Goal: Book appointment/travel/reservation

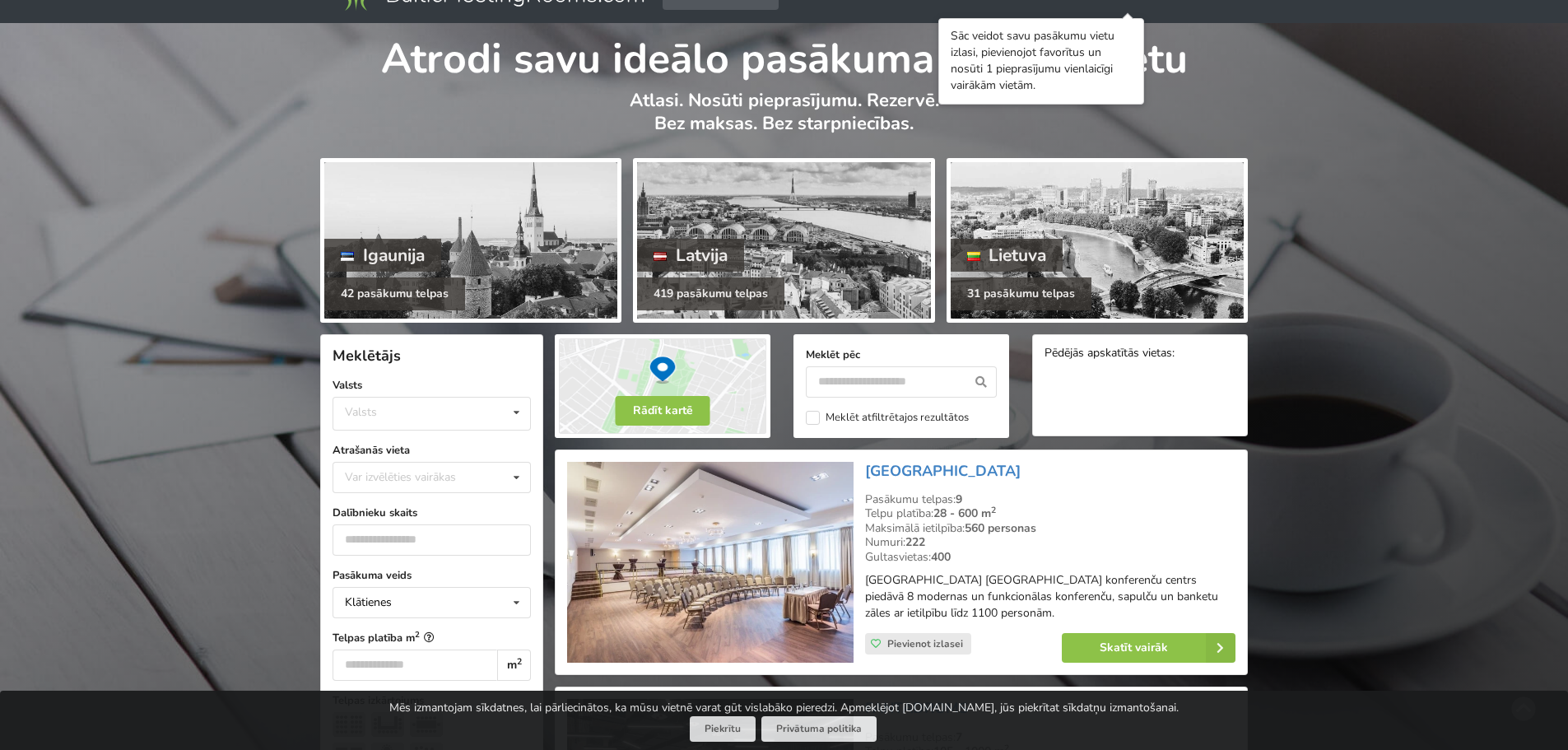
scroll to position [165, 0]
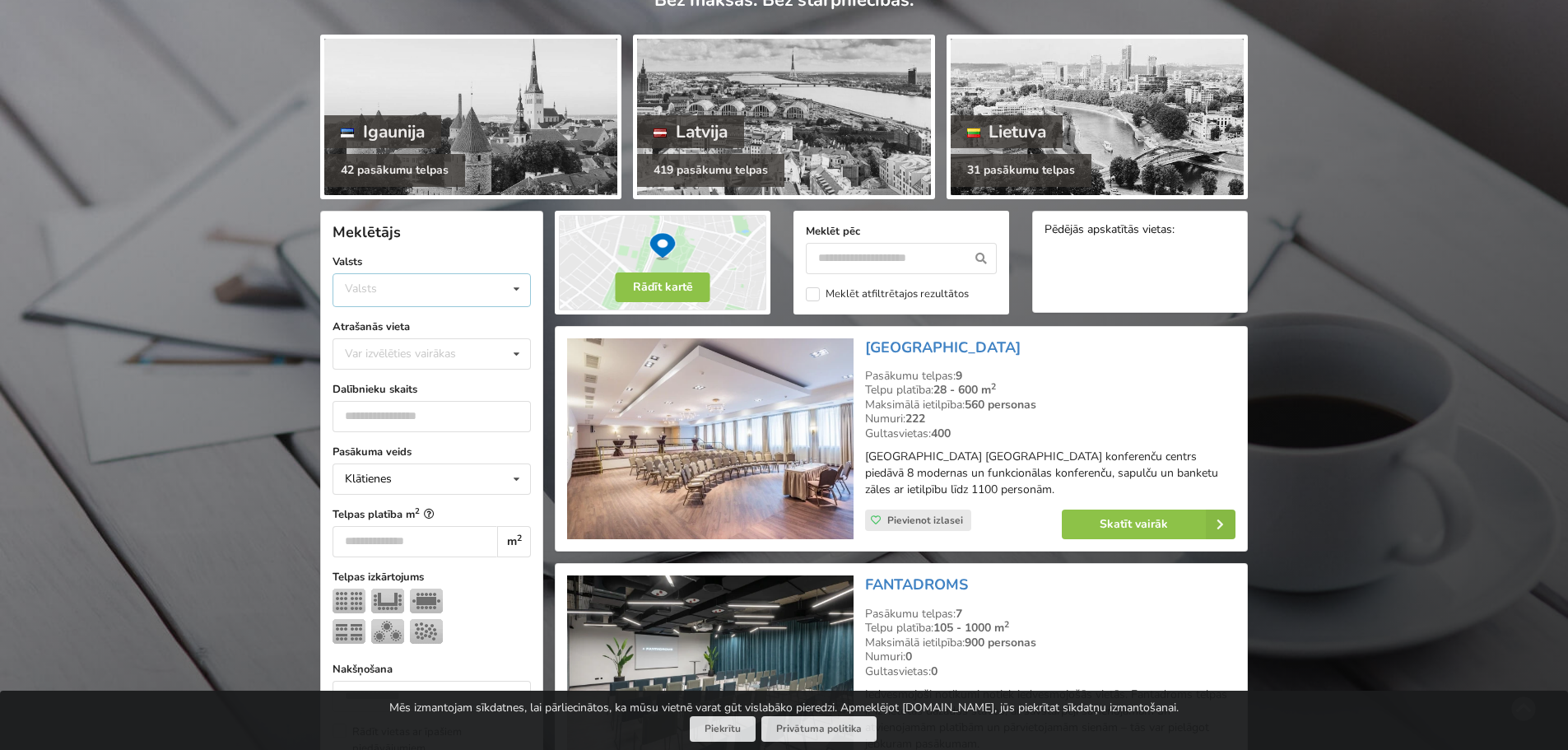
click at [446, 300] on div "Valsts Igaunija [GEOGRAPHIC_DATA] Lietuva" at bounding box center [431, 289] width 198 height 33
click at [425, 353] on div "Latvija" at bounding box center [431, 352] width 197 height 30
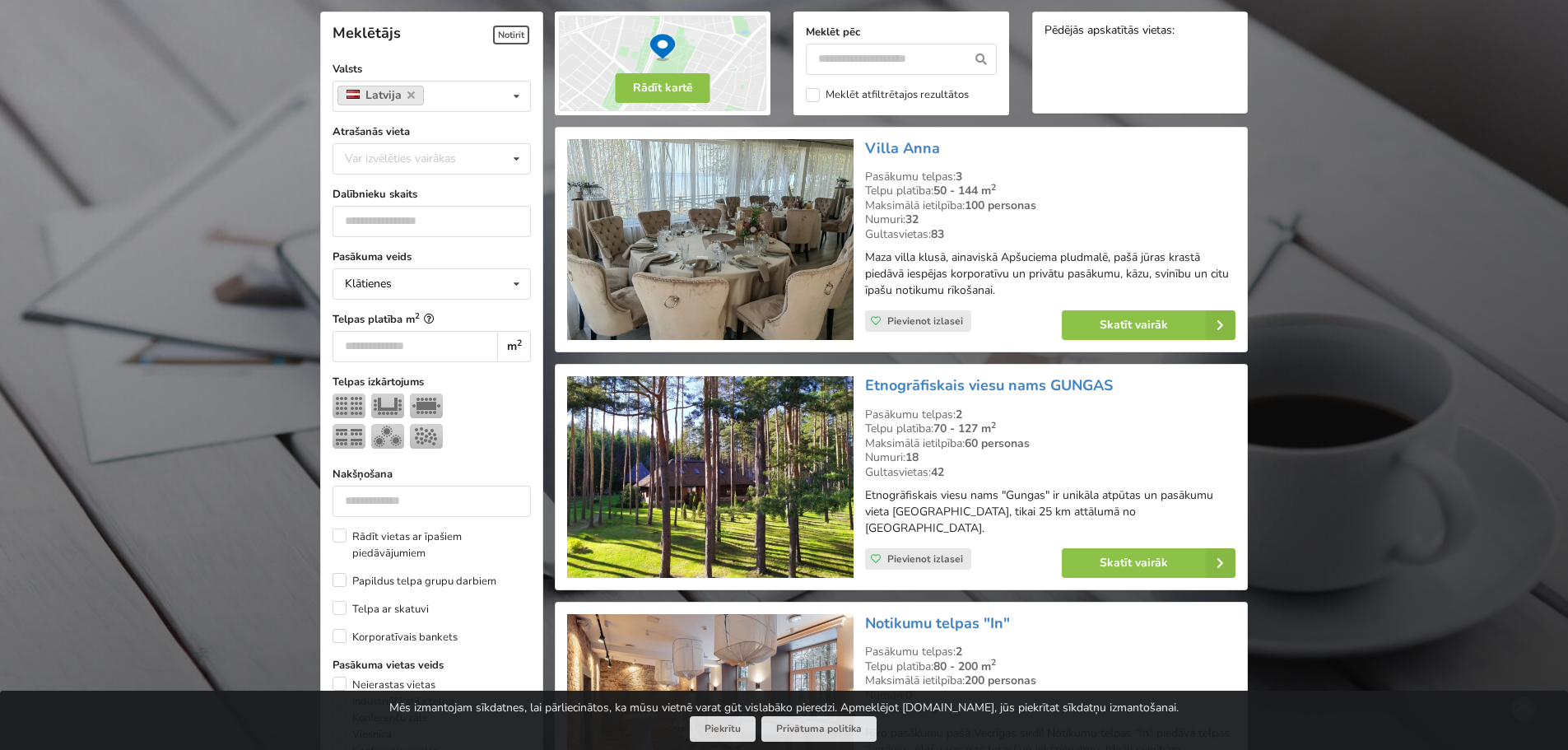
scroll to position [369, 0]
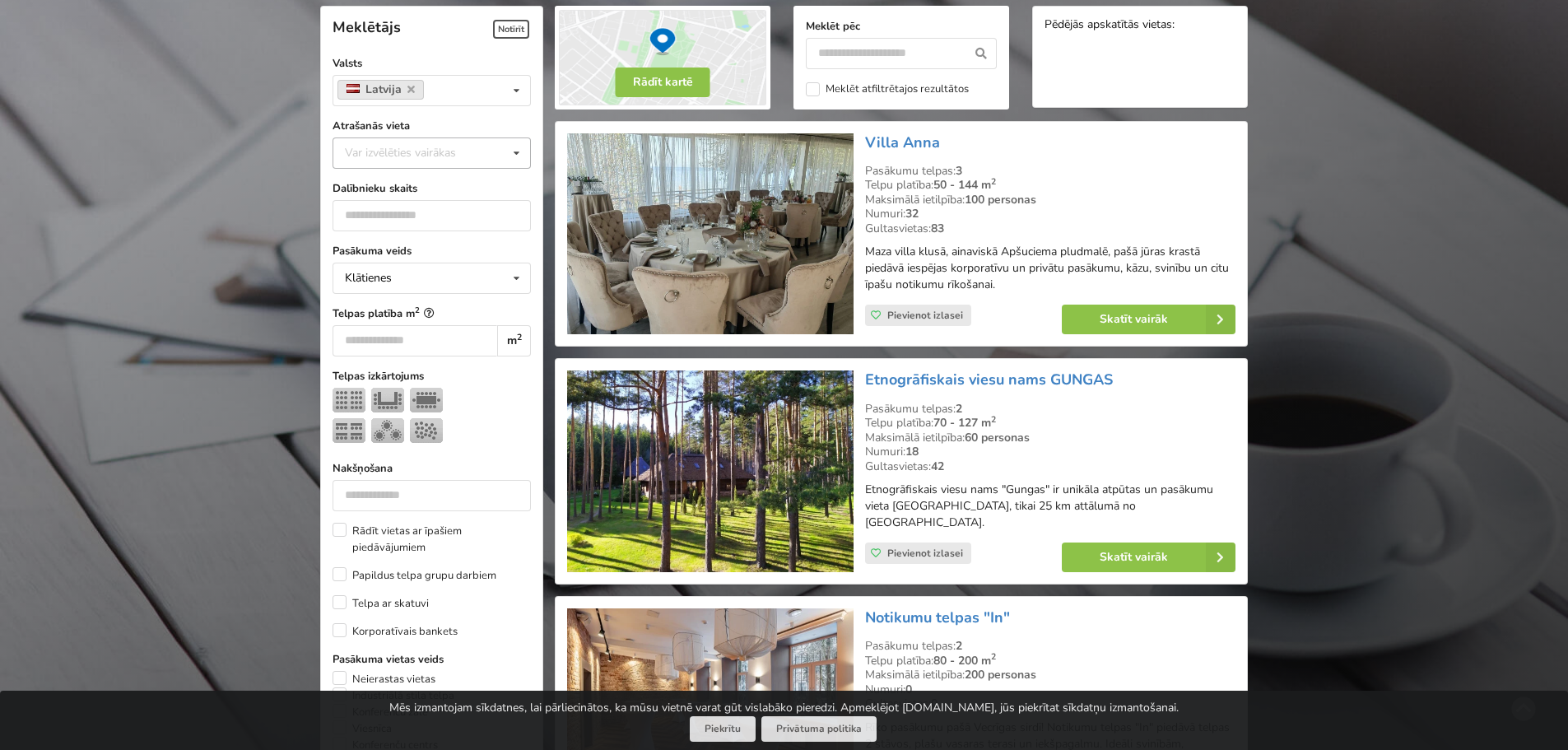
click at [502, 152] on div "Var izvēlēties vairākas Pārdaugava Teika Apšuciems Jūrkalne [GEOGRAPHIC_DATA] […" at bounding box center [431, 152] width 198 height 31
click at [452, 337] on div "[GEOGRAPHIC_DATA]" at bounding box center [431, 335] width 197 height 30
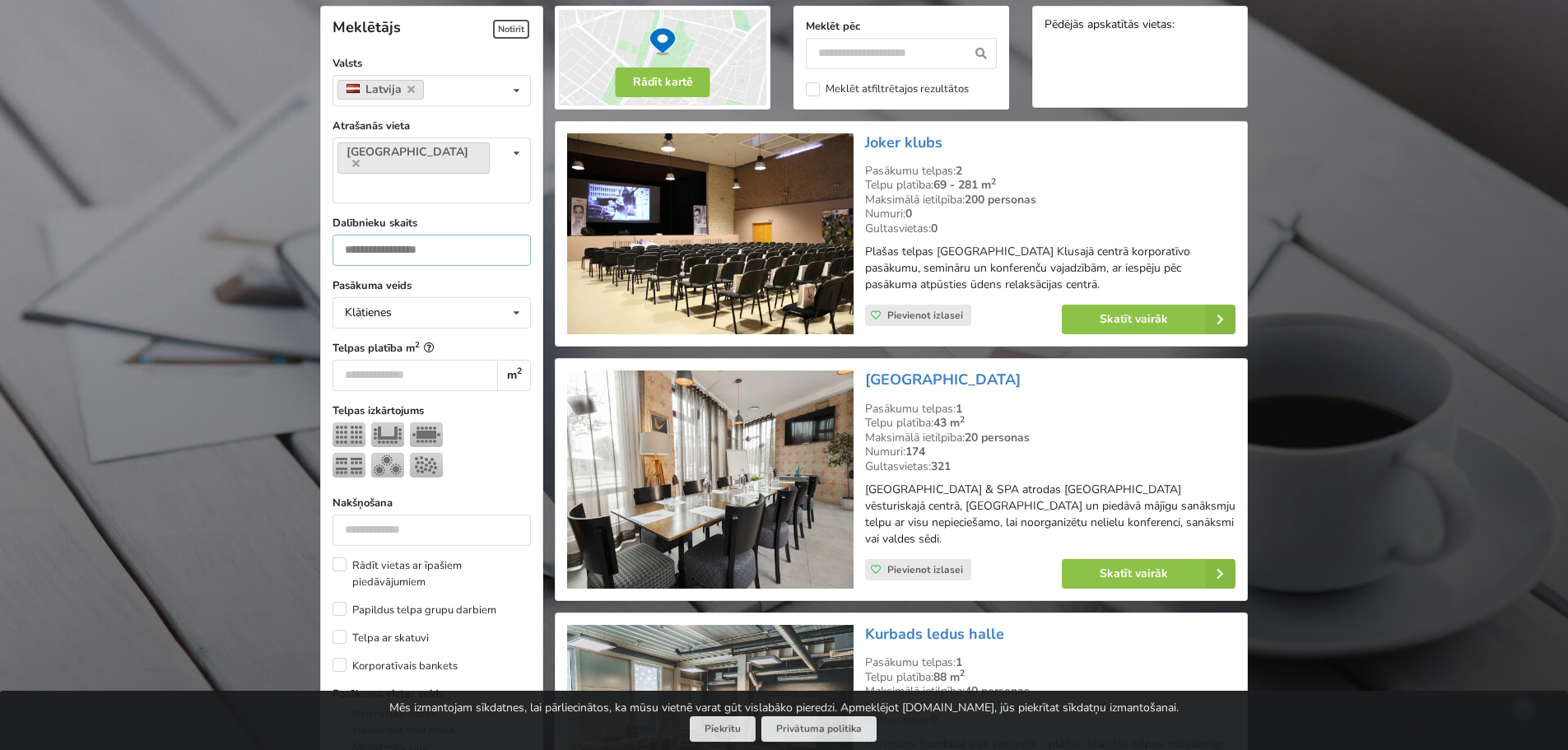
click at [462, 234] on input "number" at bounding box center [431, 249] width 198 height 31
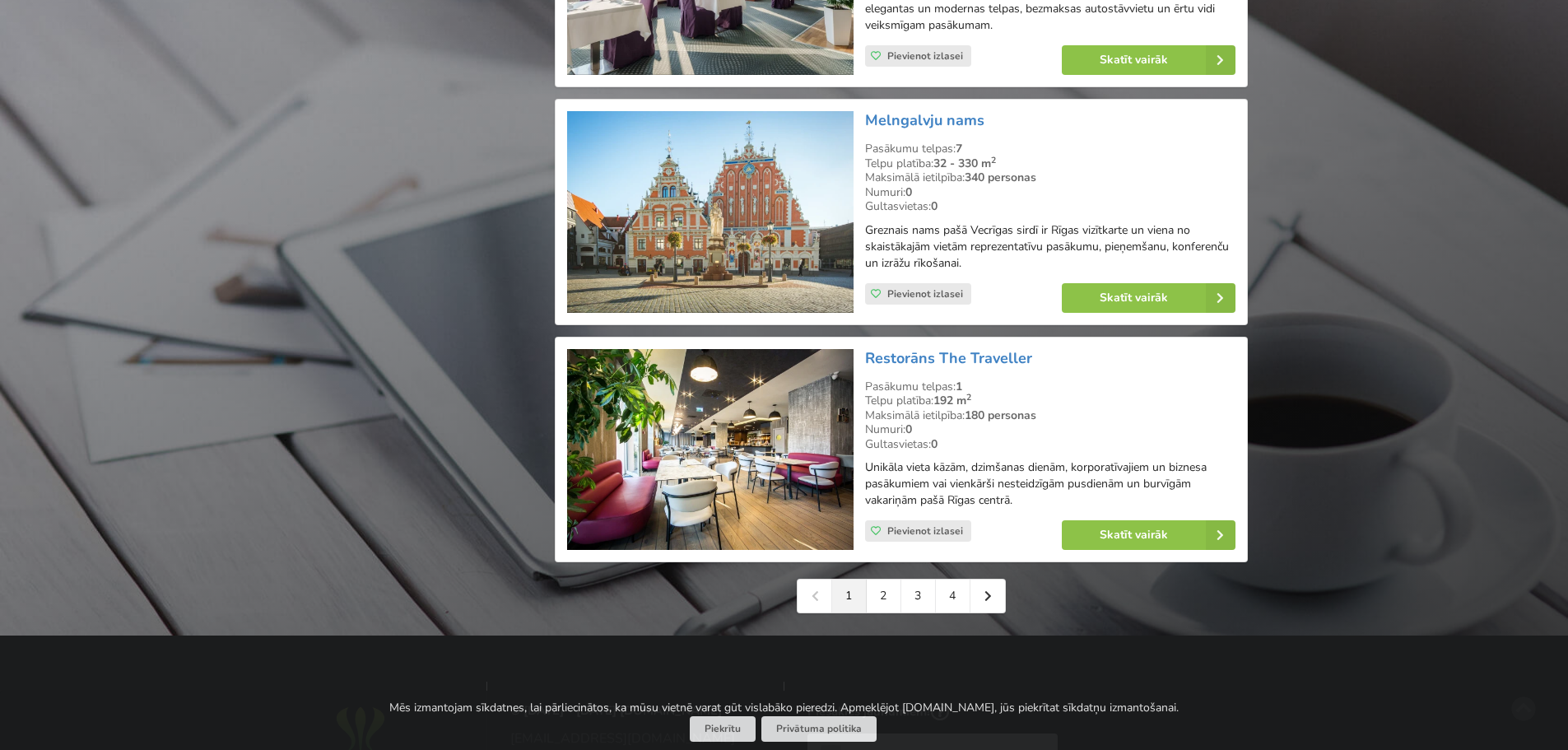
scroll to position [3579, 0]
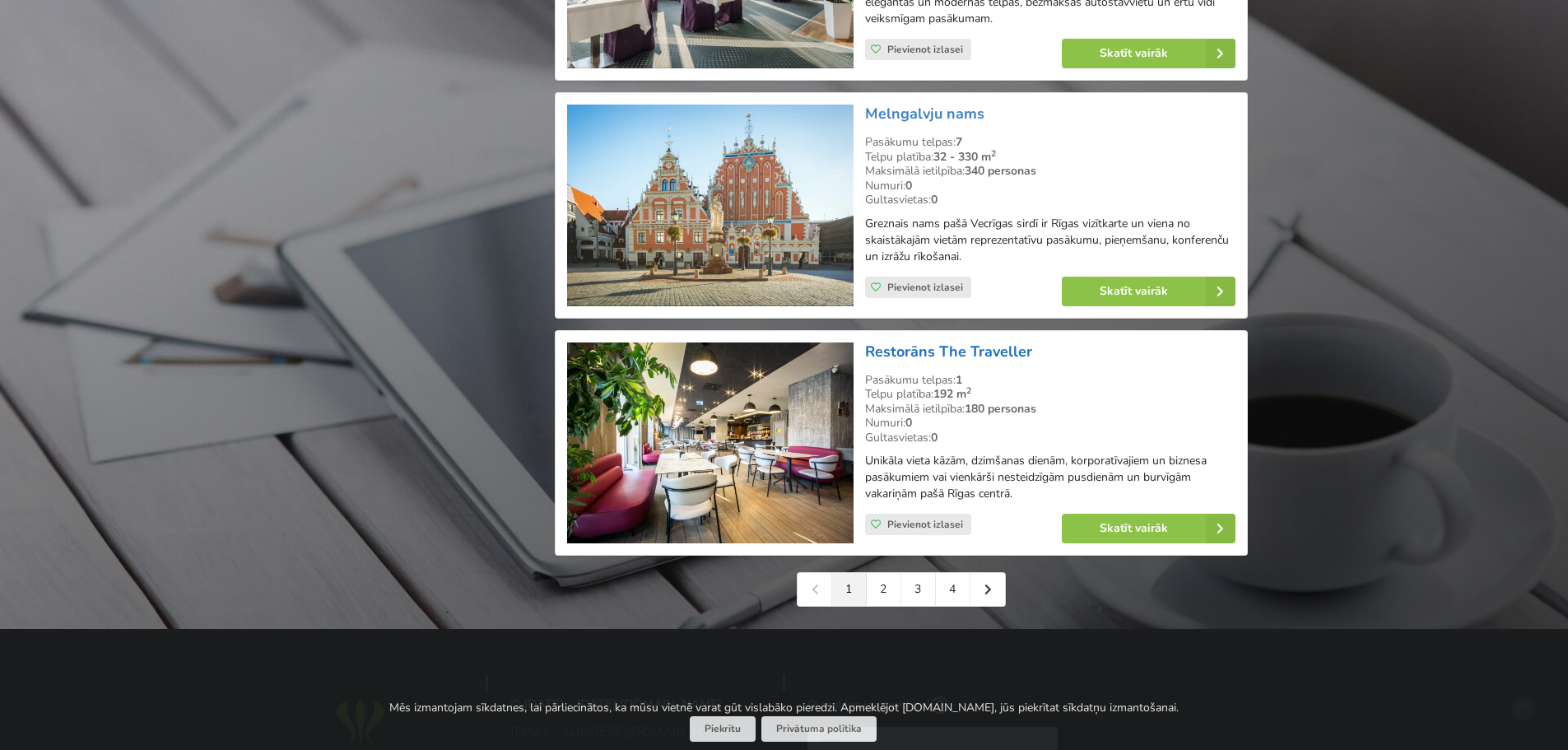
type input "**"
click at [1000, 356] on link "Restorāns The Traveller" at bounding box center [949, 351] width 168 height 20
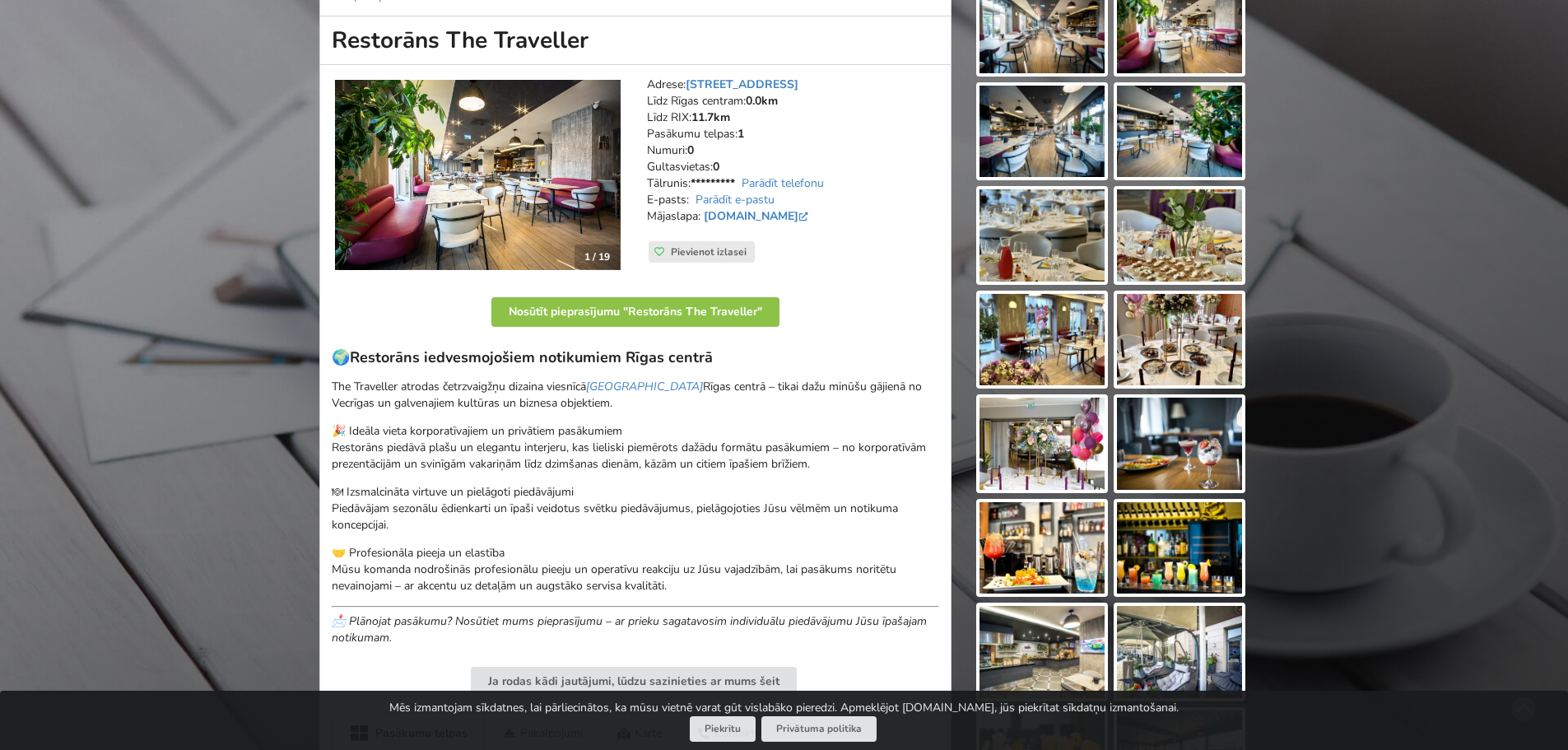
scroll to position [247, 0]
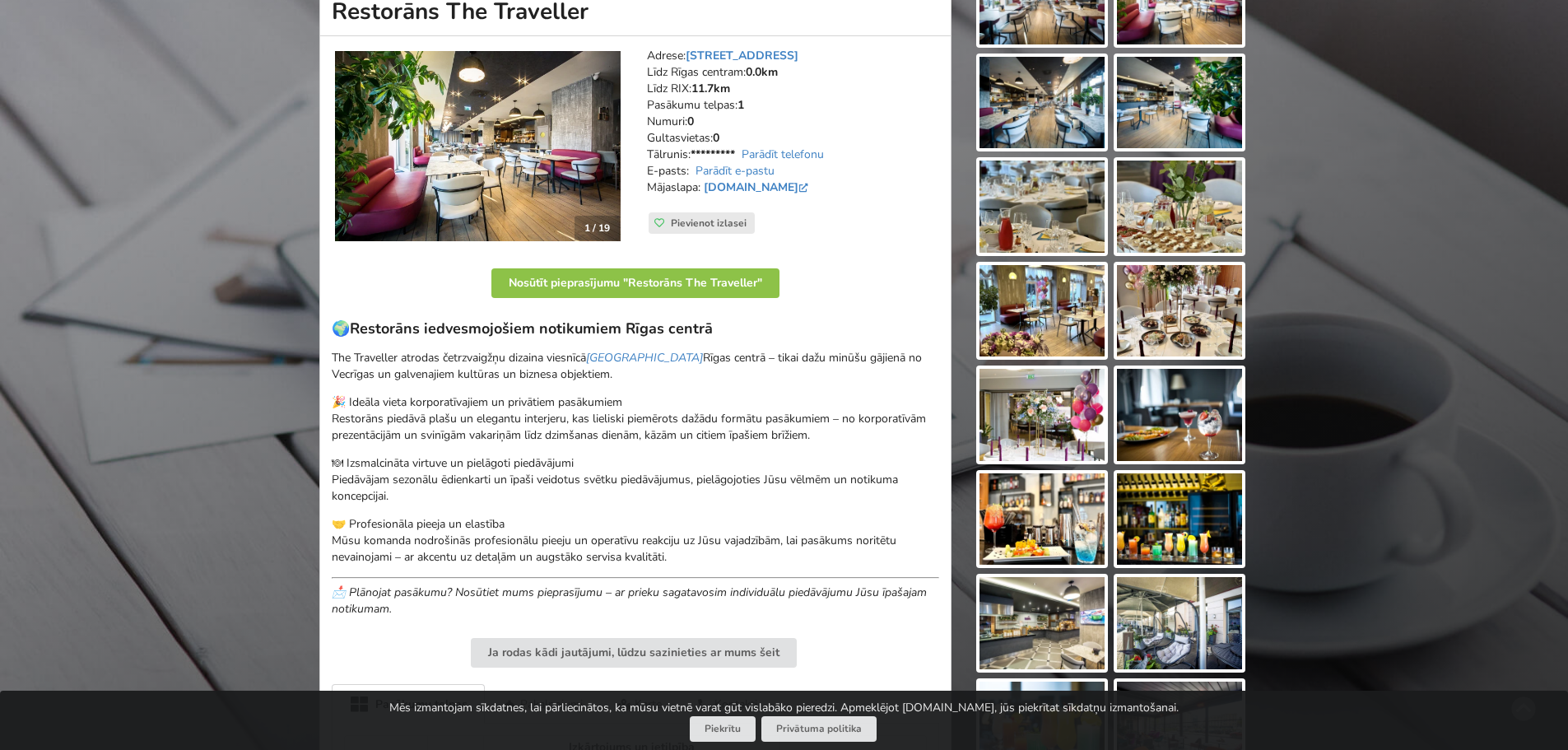
click at [1448, 206] on div "Atrodi savu ideālo pasākuma norises vietu Atlasi. Nosūti pieprasījumu. Rezervē.…" at bounding box center [784, 408] width 1568 height 1182
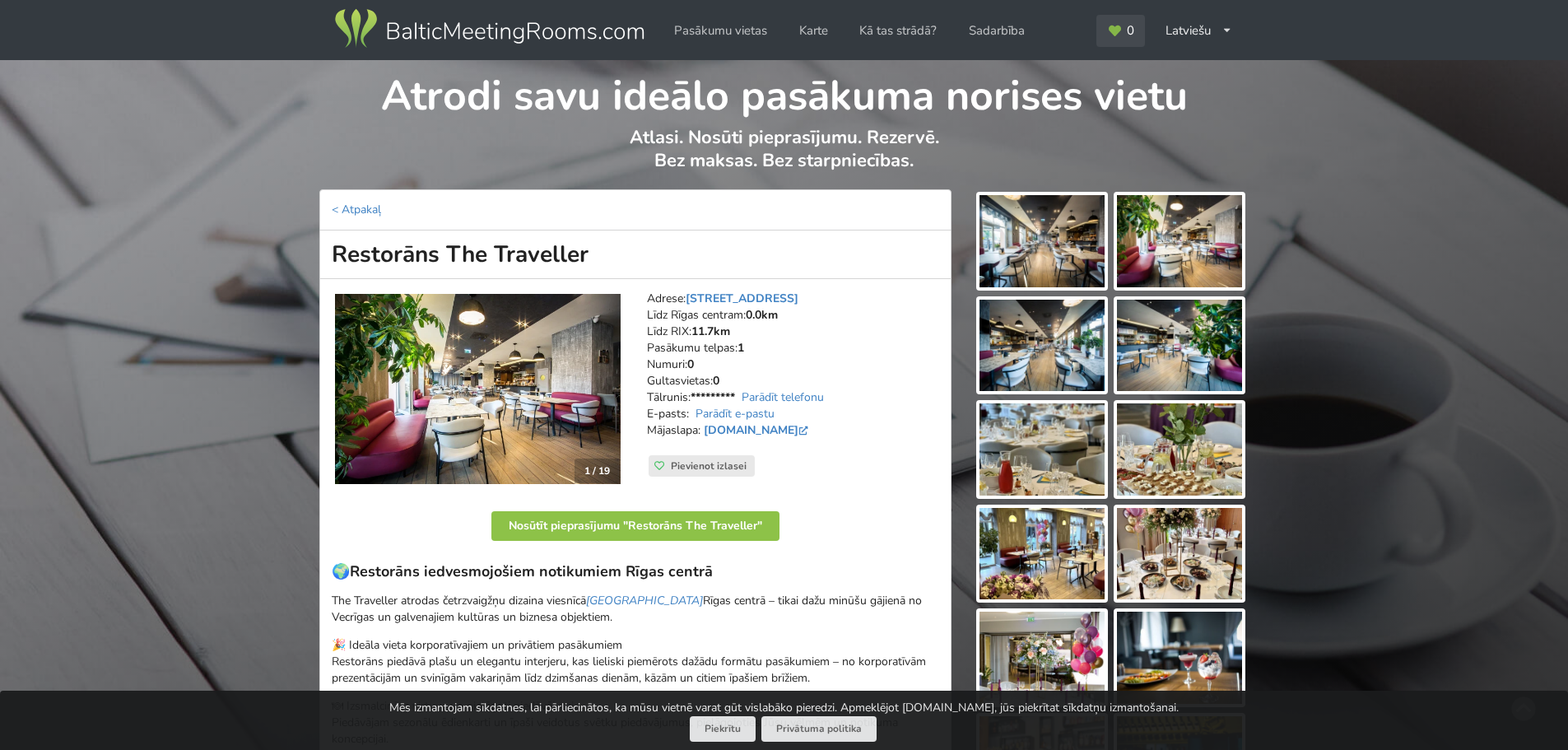
scroll to position [0, 0]
